Goal: Register for event/course

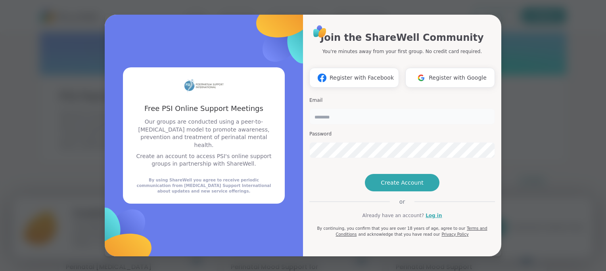
click at [360, 109] on input "email" at bounding box center [402, 117] width 186 height 16
type input "*"
type input "**********"
click at [382, 187] on span "Create Account" at bounding box center [402, 183] width 43 height 8
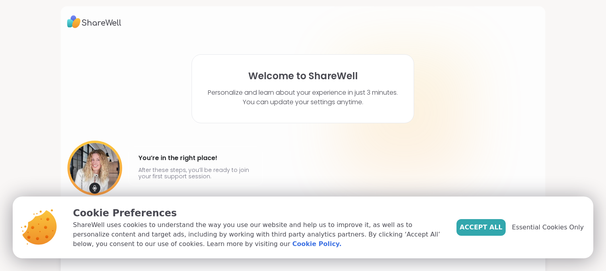
click at [529, 227] on span "Essential Cookies Only" at bounding box center [548, 228] width 72 height 10
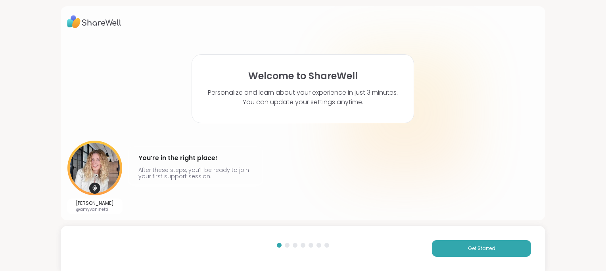
click at [459, 251] on button "Get Started" at bounding box center [481, 248] width 99 height 17
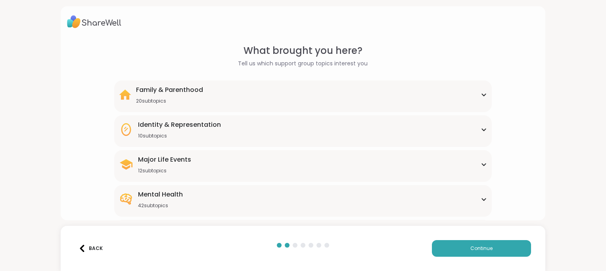
click at [396, 95] on div "Family & Parenthood 20 subtopics" at bounding box center [303, 94] width 368 height 19
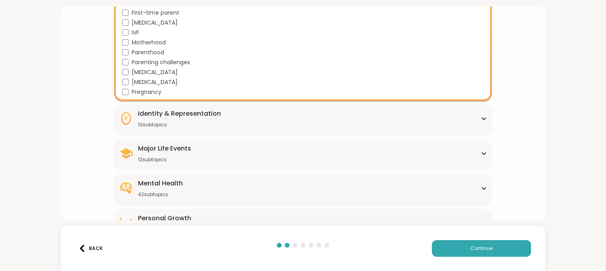
scroll to position [297, 0]
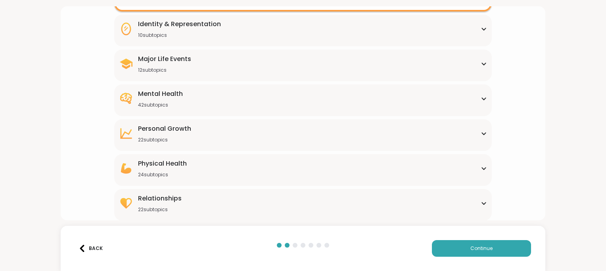
click at [247, 63] on div "Major Life Events 12 subtopics" at bounding box center [303, 63] width 368 height 19
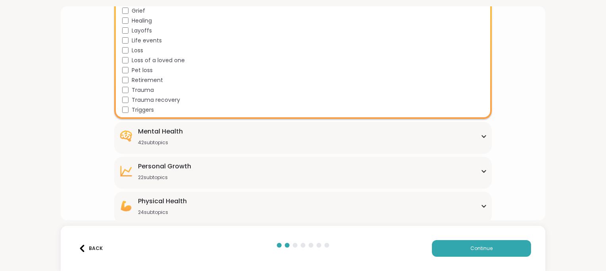
scroll to position [415, 0]
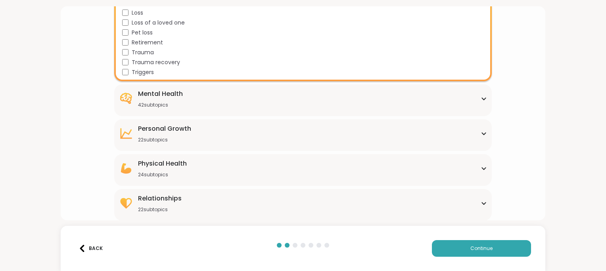
click at [255, 99] on div "Mental Health 42 subtopics" at bounding box center [303, 98] width 368 height 19
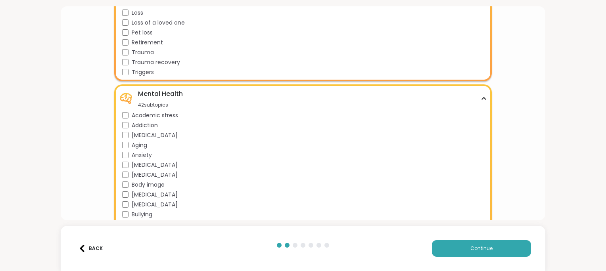
click at [255, 99] on div "Mental Health 42 subtopics" at bounding box center [303, 98] width 368 height 19
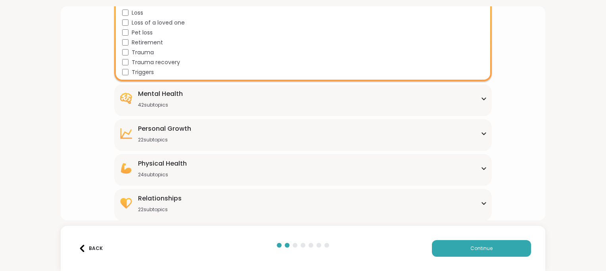
click at [470, 245] on span "Continue" at bounding box center [481, 248] width 22 height 7
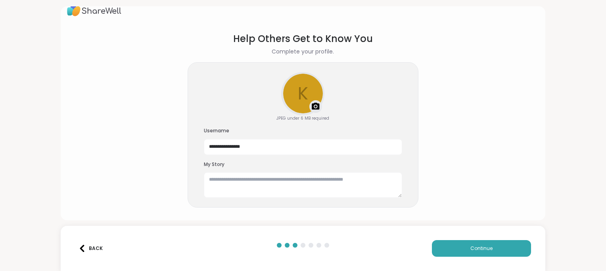
scroll to position [11, 0]
click at [459, 249] on button "Continue" at bounding box center [481, 248] width 99 height 17
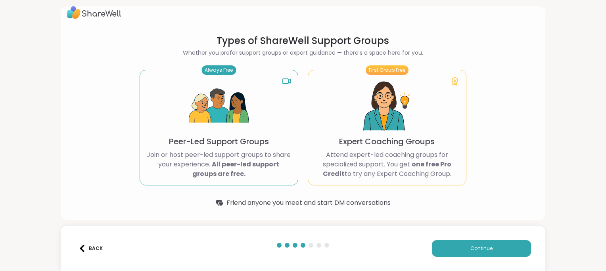
scroll to position [9, 0]
click at [260, 122] on div "Always Free Peer-Led Support Groups Join or host peer-led support groups to sha…" at bounding box center [219, 128] width 159 height 116
click at [456, 250] on button "Continue" at bounding box center [481, 248] width 99 height 17
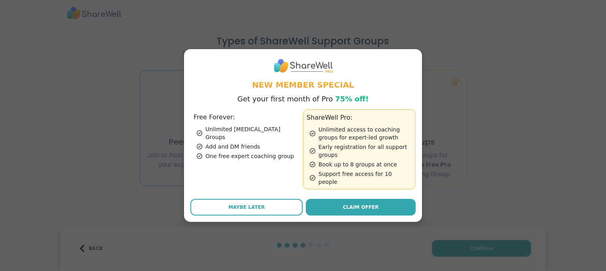
click at [283, 201] on button "Maybe Later" at bounding box center [246, 207] width 112 height 17
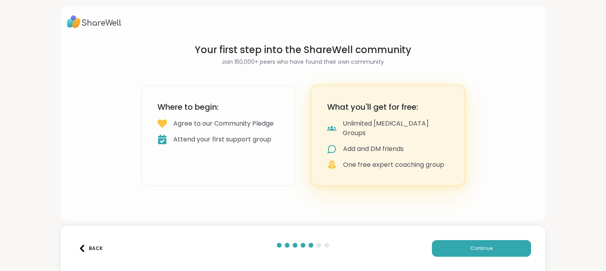
click at [242, 128] on div "Agree to our Community Pledge" at bounding box center [223, 124] width 100 height 10
click at [460, 249] on button "Continue" at bounding box center [481, 248] width 99 height 17
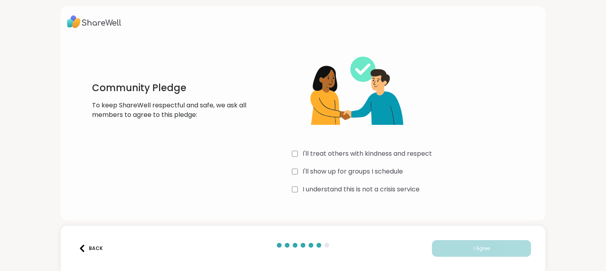
click at [295, 152] on div "I'll treat others with kindness and respect" at bounding box center [410, 154] width 237 height 10
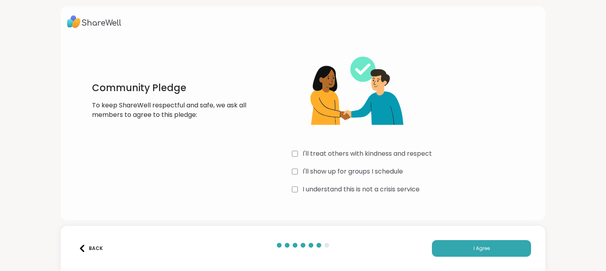
click at [447, 245] on button "I Agree" at bounding box center [481, 248] width 99 height 17
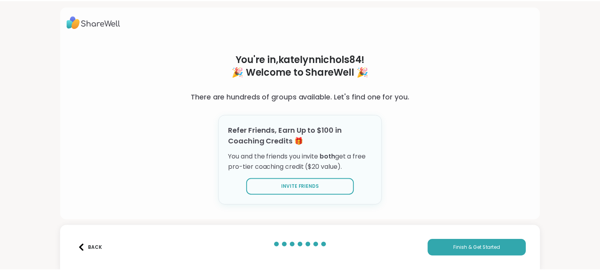
scroll to position [7, 0]
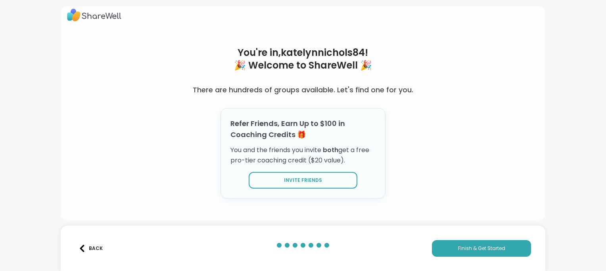
click at [458, 249] on span "Finish & Get Started" at bounding box center [481, 248] width 47 height 7
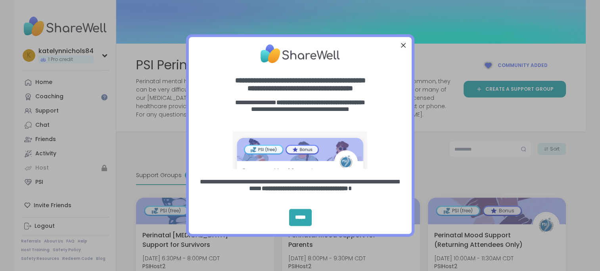
click at [401, 44] on div "Close Step" at bounding box center [403, 45] width 10 height 10
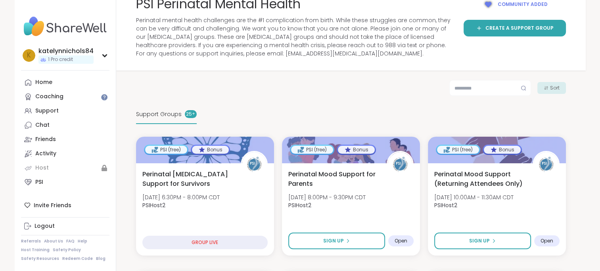
scroll to position [60, 0]
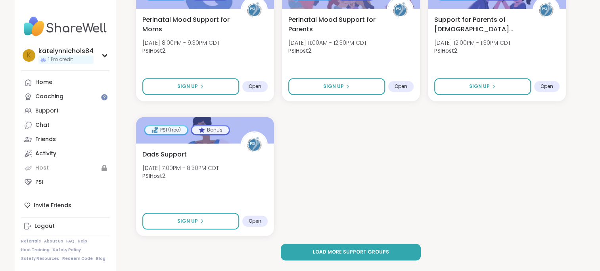
scroll to position [1173, 0]
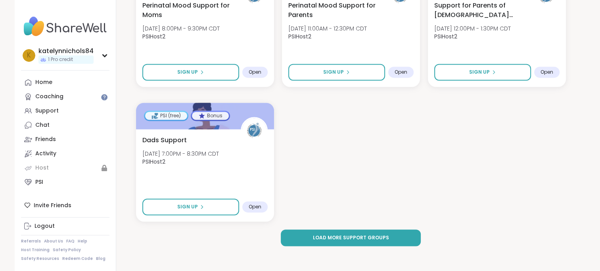
click at [395, 235] on button "Load more support groups" at bounding box center [351, 238] width 140 height 17
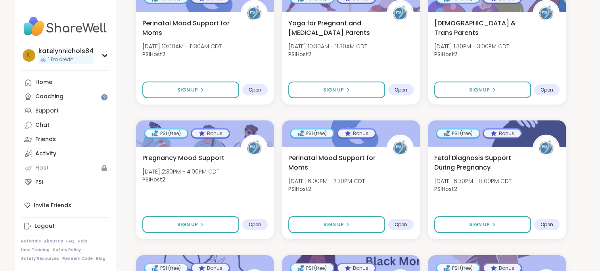
scroll to position [1987, 0]
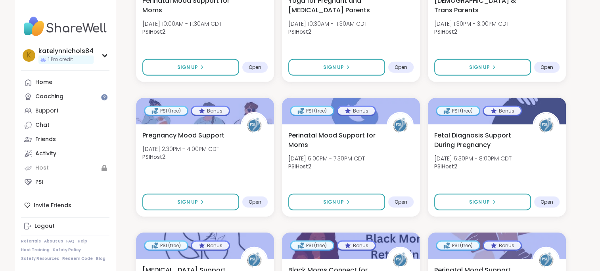
click at [546, 201] on span "Open" at bounding box center [546, 202] width 13 height 6
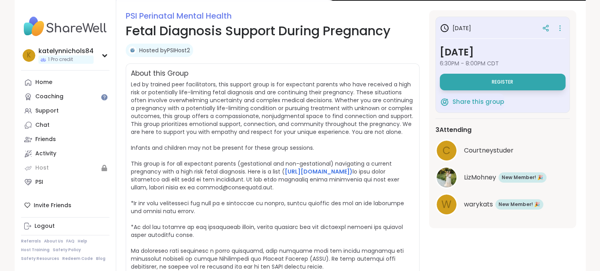
scroll to position [110, 0]
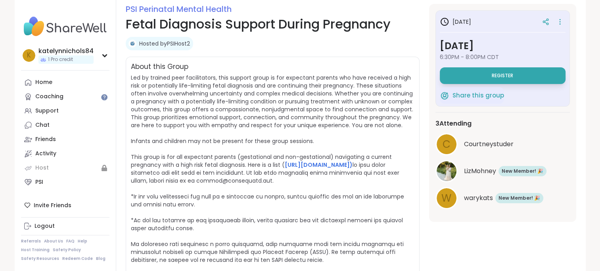
click at [558, 19] on icon at bounding box center [560, 21] width 8 height 11
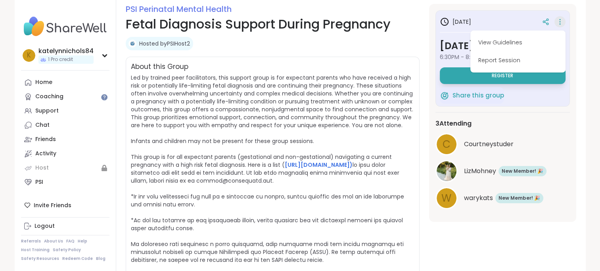
click at [542, 37] on button "View Guidelines" at bounding box center [517, 43] width 89 height 18
